Goal: Task Accomplishment & Management: Manage account settings

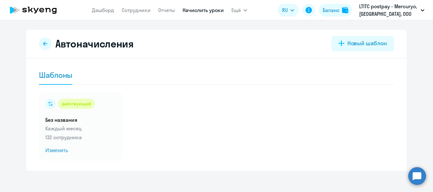
click at [412, 176] on circle at bounding box center [417, 176] width 18 height 18
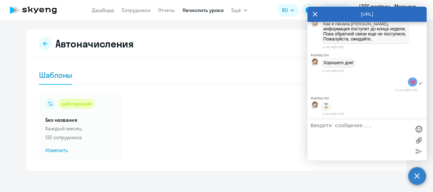
click at [421, 180] on circle at bounding box center [417, 176] width 18 height 18
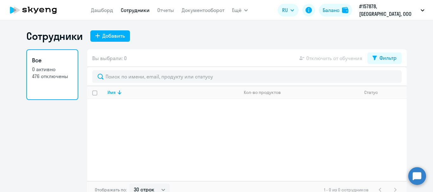
select select "30"
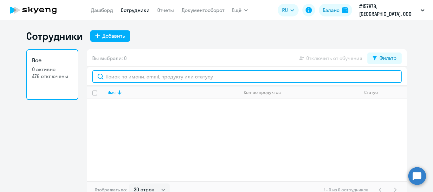
click at [127, 77] on input "text" at bounding box center [246, 76] width 309 height 13
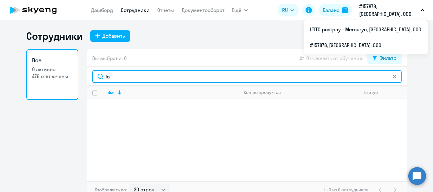
type input "lo"
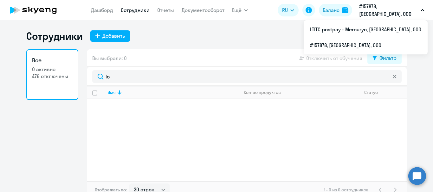
click at [381, 12] on p "#157878, [GEOGRAPHIC_DATA], ООО" at bounding box center [388, 10] width 59 height 15
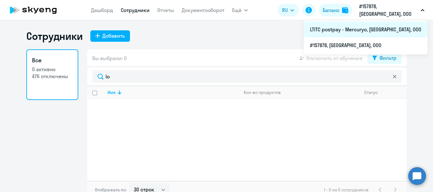
click at [368, 29] on li "LTITC postpay - Mercuryo, [GEOGRAPHIC_DATA], ООО" at bounding box center [366, 30] width 124 height 16
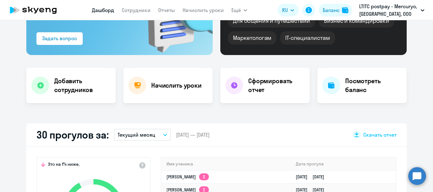
scroll to position [159, 0]
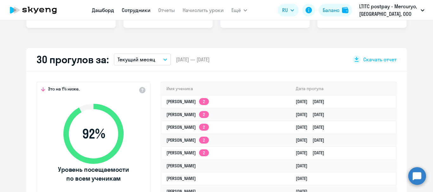
click at [135, 10] on link "Сотрудники" at bounding box center [136, 10] width 29 height 6
select select "30"
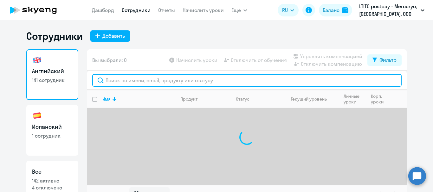
click at [161, 86] on input "text" at bounding box center [246, 80] width 309 height 13
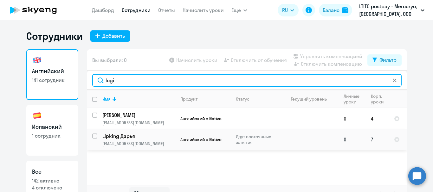
type input "logi"
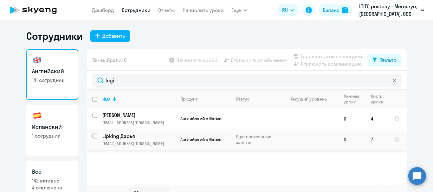
click at [306, 139] on td at bounding box center [309, 139] width 59 height 21
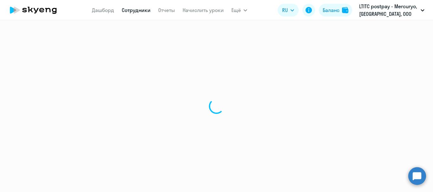
select select "english"
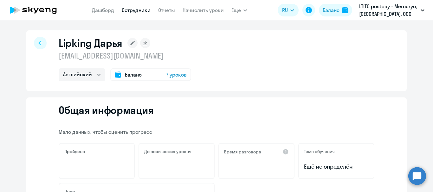
click at [38, 42] on icon at bounding box center [40, 43] width 4 height 4
select select "30"
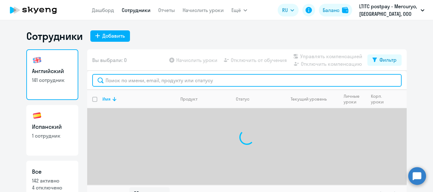
click at [137, 81] on input "text" at bounding box center [246, 80] width 309 height 13
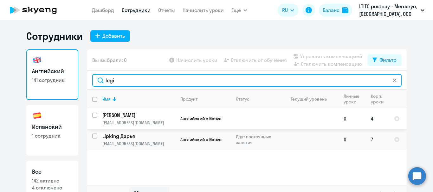
type input "logi"
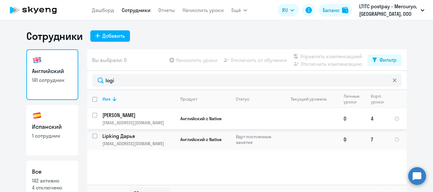
click at [208, 115] on td "Английский с Native" at bounding box center [202, 118] width 55 height 21
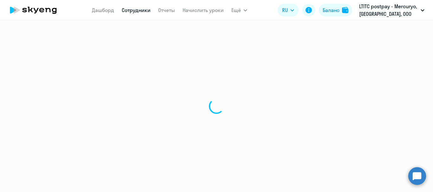
select select "english"
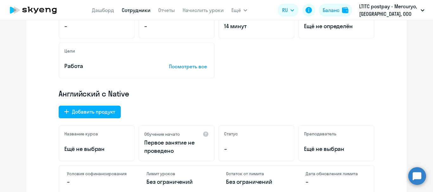
scroll to position [159, 0]
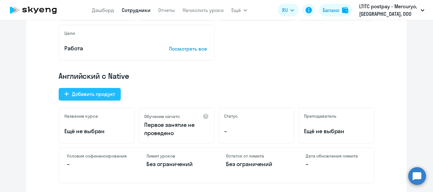
click at [105, 94] on div "Добавить продукт" at bounding box center [93, 94] width 43 height 8
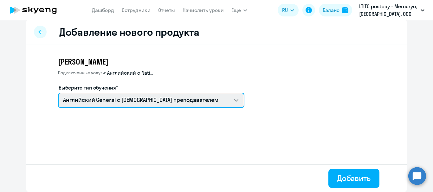
click at [110, 99] on select "Премиум уроки по испанскому языку для взрослых Talks 15 минутные разговоры на а…" at bounding box center [151, 100] width 186 height 15
select select "english_adult_not_native_speaker_talks_15min"
click at [58, 93] on select "Премиум уроки по испанскому языку для взрослых Talks 15 минутные разговоры на а…" at bounding box center [151, 100] width 186 height 15
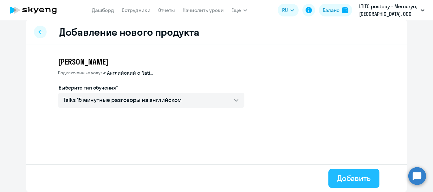
click at [351, 175] on div "Добавить" at bounding box center [353, 178] width 33 height 10
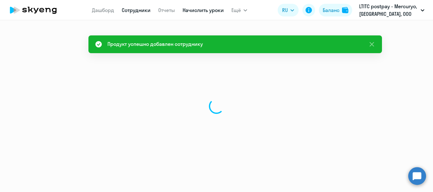
select select "english"
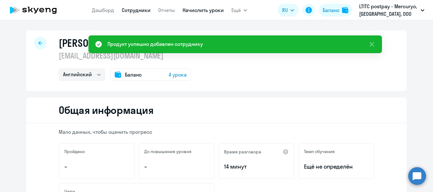
click at [204, 12] on link "Начислить уроки" at bounding box center [203, 10] width 41 height 6
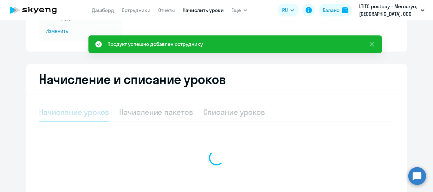
select select "10"
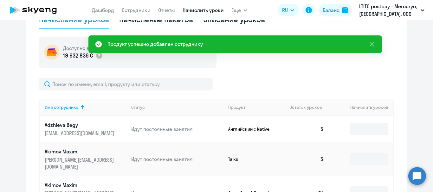
scroll to position [190, 0]
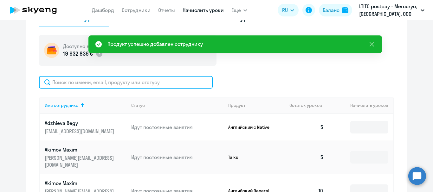
click at [162, 85] on input "text" at bounding box center [126, 82] width 174 height 13
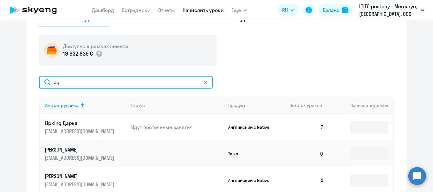
scroll to position [222, 0]
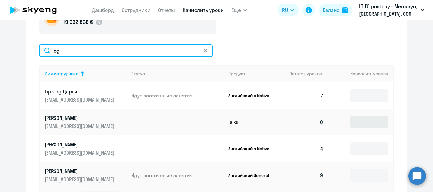
type input "log"
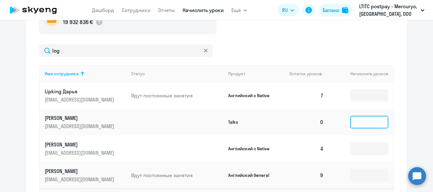
click at [358, 124] on input at bounding box center [369, 122] width 38 height 13
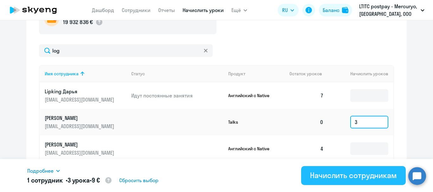
type input "3"
click at [369, 174] on div "Начислить сотрудникам" at bounding box center [353, 176] width 87 height 10
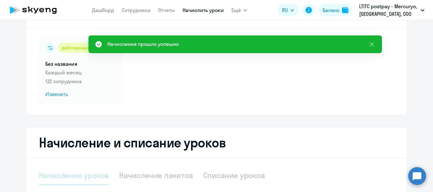
scroll to position [32, 0]
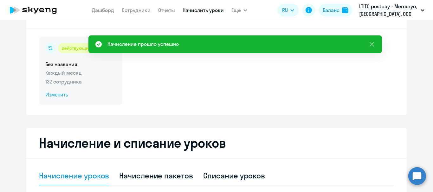
click at [47, 93] on span "Изменить" at bounding box center [80, 95] width 70 height 8
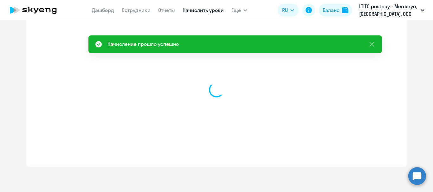
select select "10"
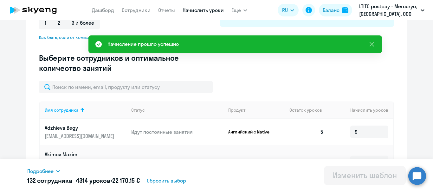
scroll to position [145, 0]
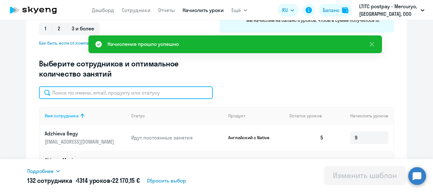
click at [117, 95] on input "text" at bounding box center [126, 93] width 174 height 13
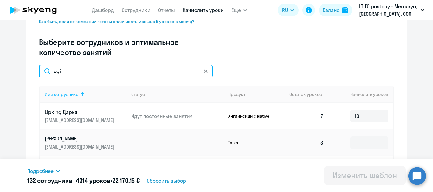
scroll to position [177, 0]
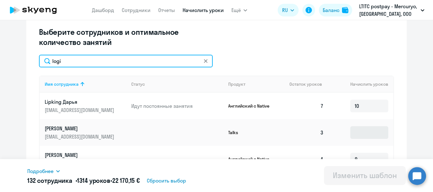
type input "logi"
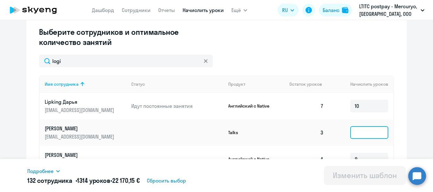
click at [360, 137] on input at bounding box center [369, 133] width 38 height 13
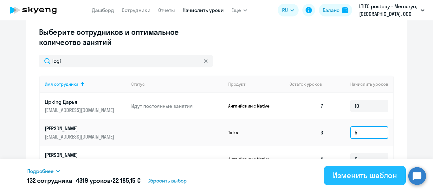
type input "5"
click at [355, 175] on div "Изменить шаблон" at bounding box center [365, 176] width 64 height 10
